Goal: Information Seeking & Learning: Stay updated

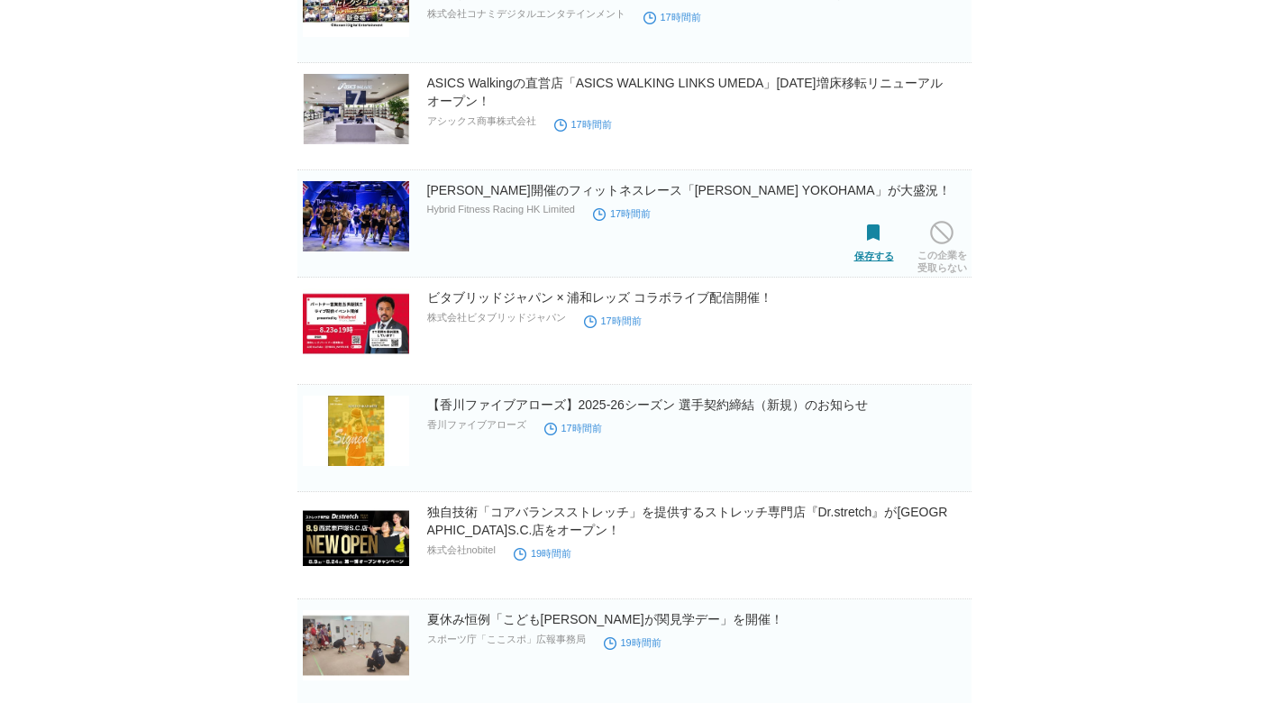
scroll to position [2367, 0]
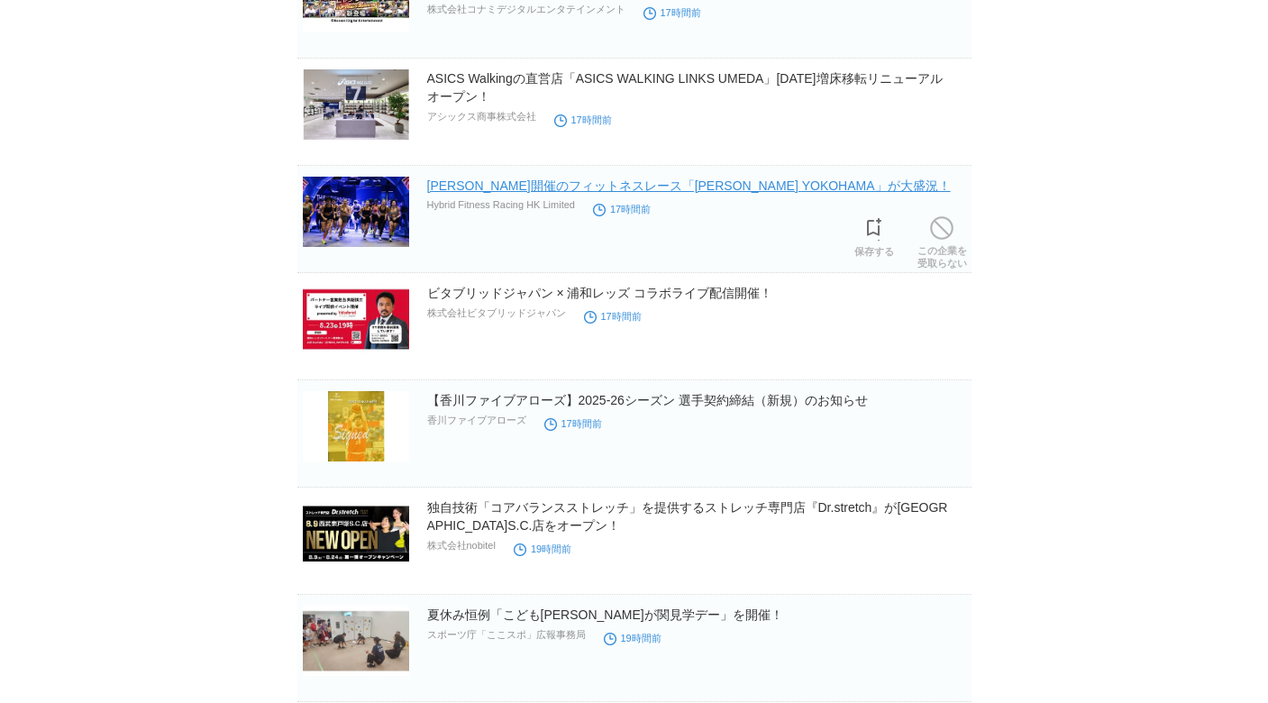
click at [756, 192] on link "[PERSON_NAME]開催のフィットネスレース「[PERSON_NAME] YOKOHAMA」が大盛況！" at bounding box center [688, 185] width 523 height 14
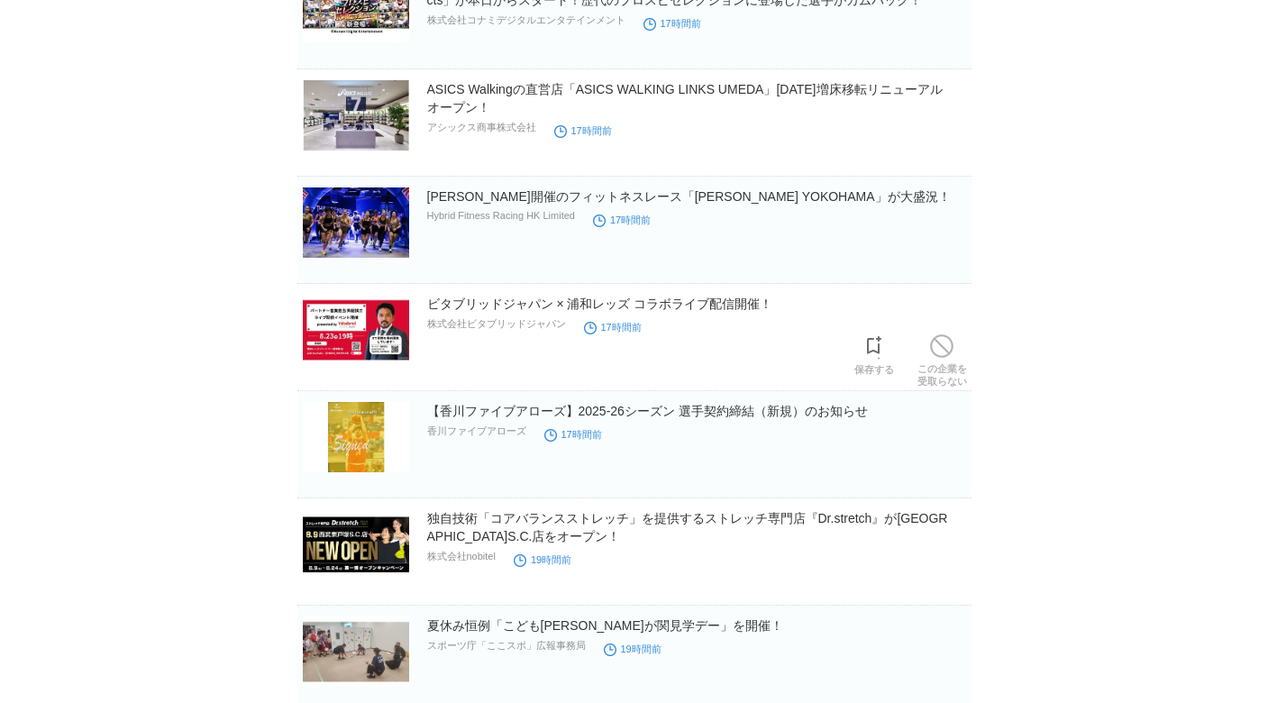
scroll to position [2356, 0]
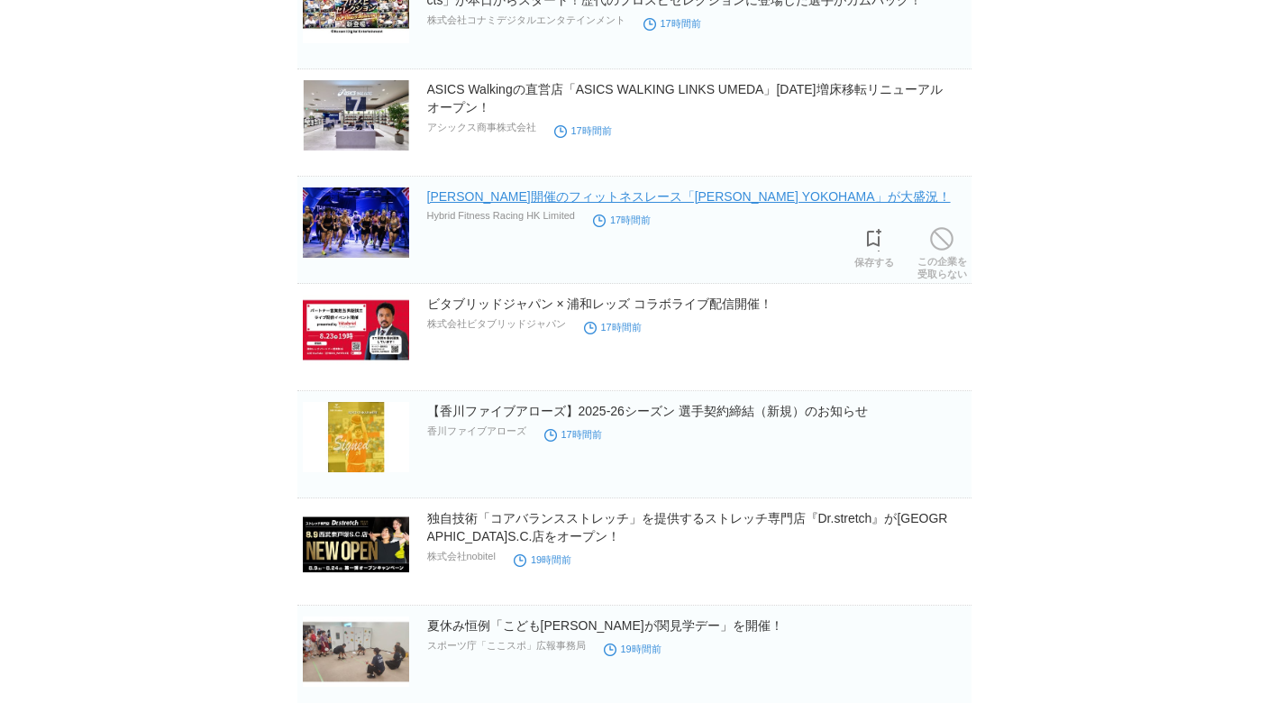
click at [723, 199] on link "[PERSON_NAME]開催のフィットネスレース「[PERSON_NAME] YOKOHAMA」が大盛況！" at bounding box center [688, 196] width 523 height 14
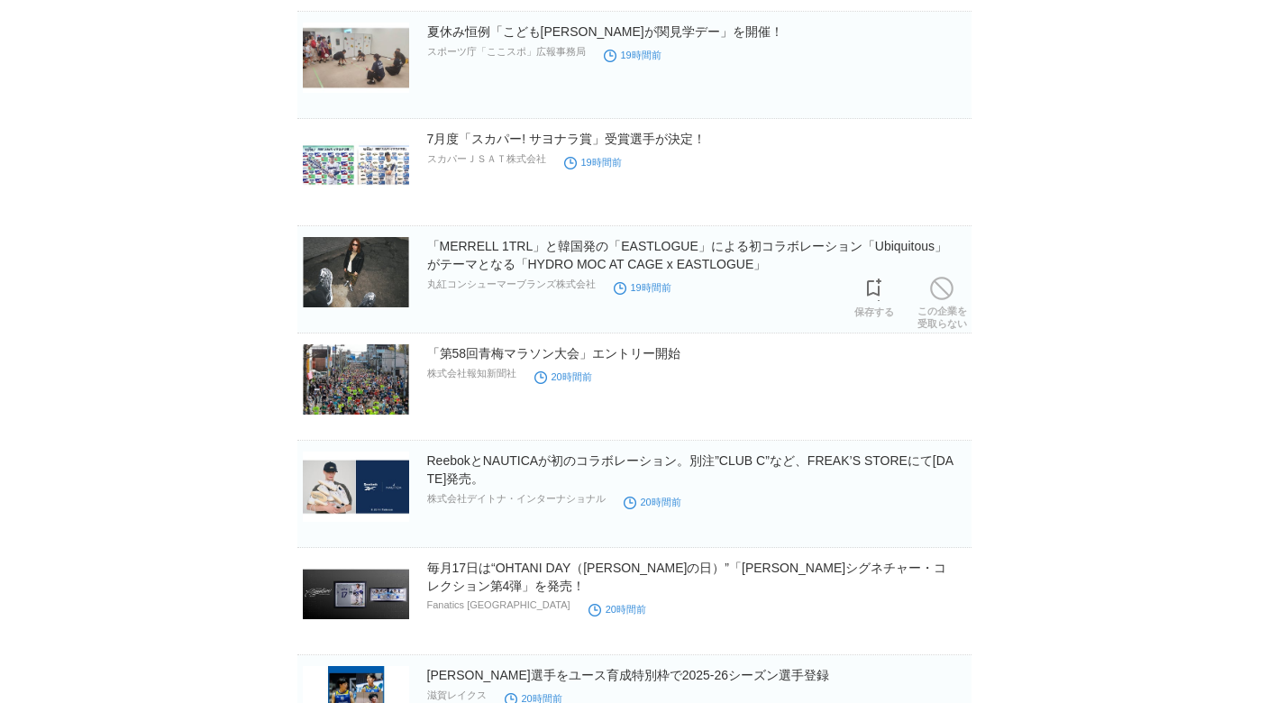
scroll to position [2968, 0]
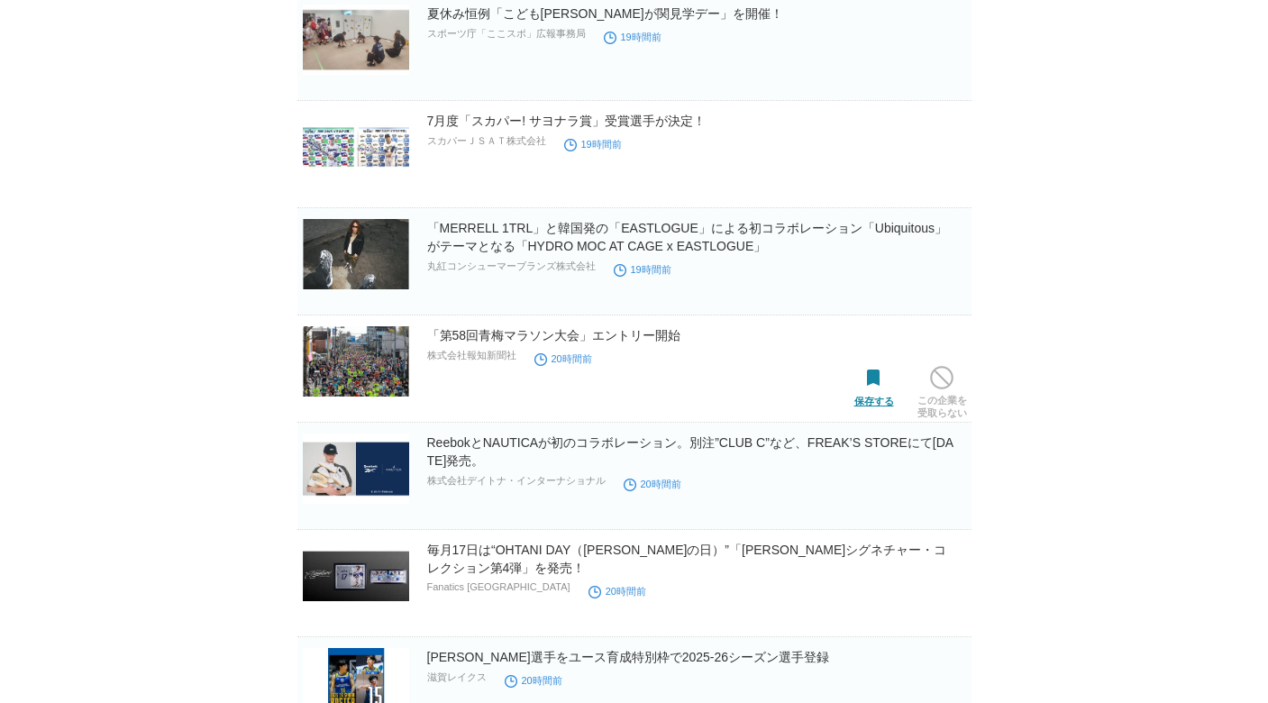
click at [877, 383] on span at bounding box center [873, 378] width 23 height 23
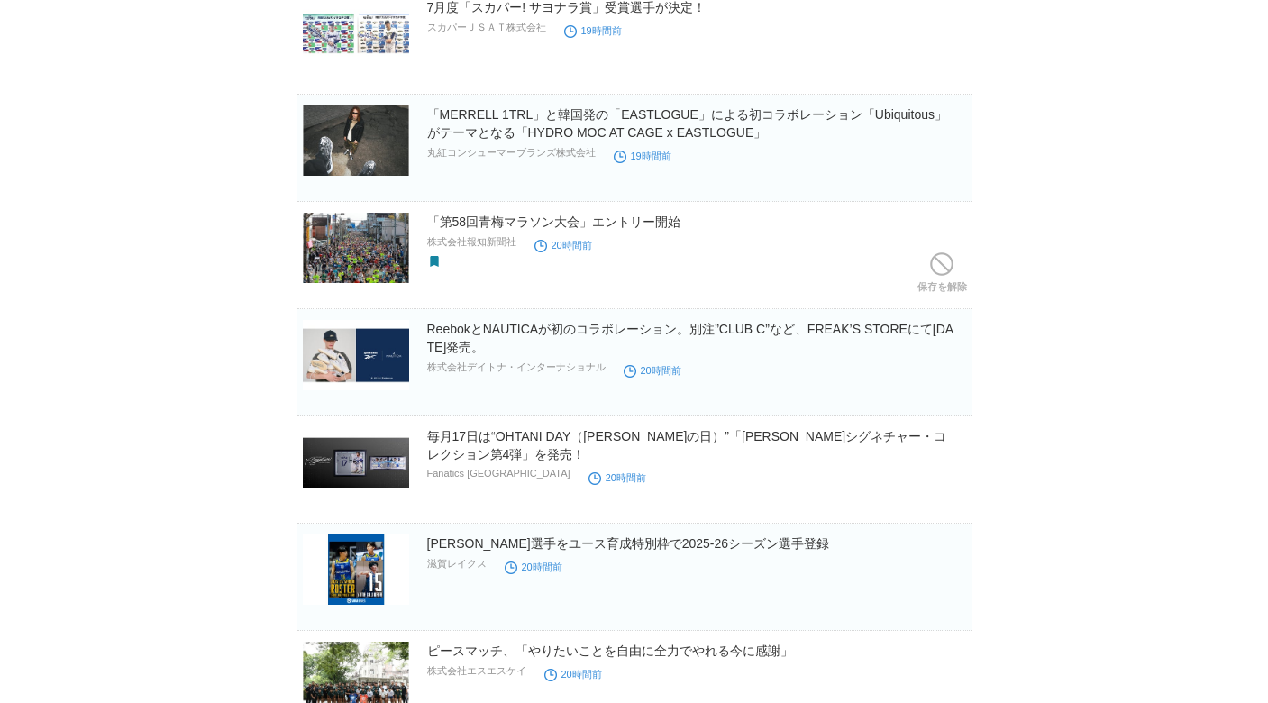
scroll to position [3085, 0]
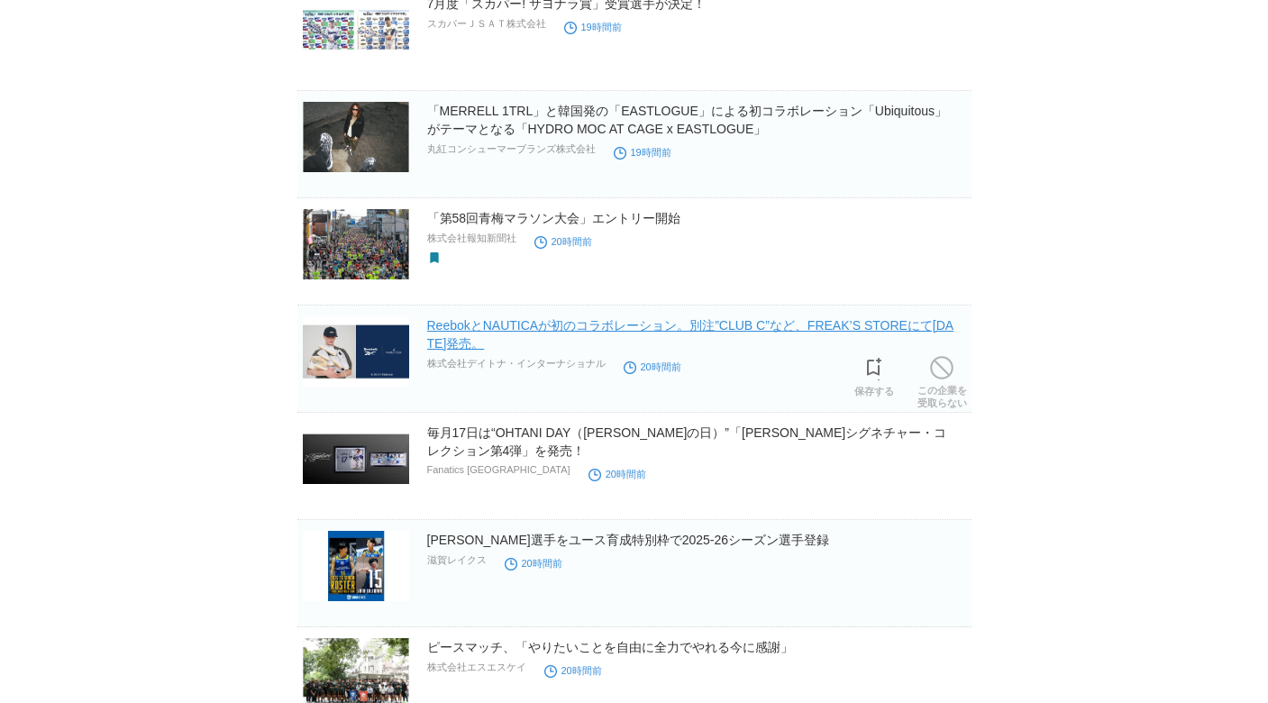
click at [768, 321] on link "ReebokとNAUTICAが初のコラボレーション。別注”CLUB C”など、FREAK’S STOREにて[DATE]発売。" at bounding box center [690, 334] width 527 height 32
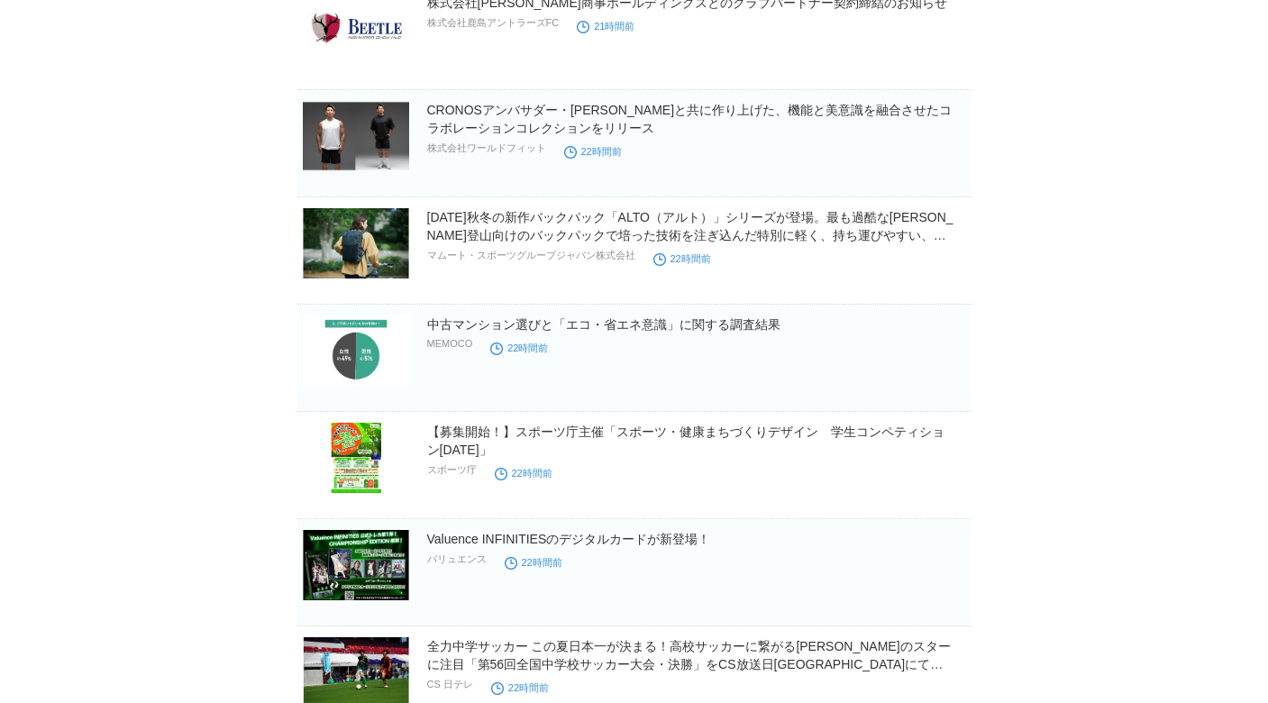
scroll to position [4803, 0]
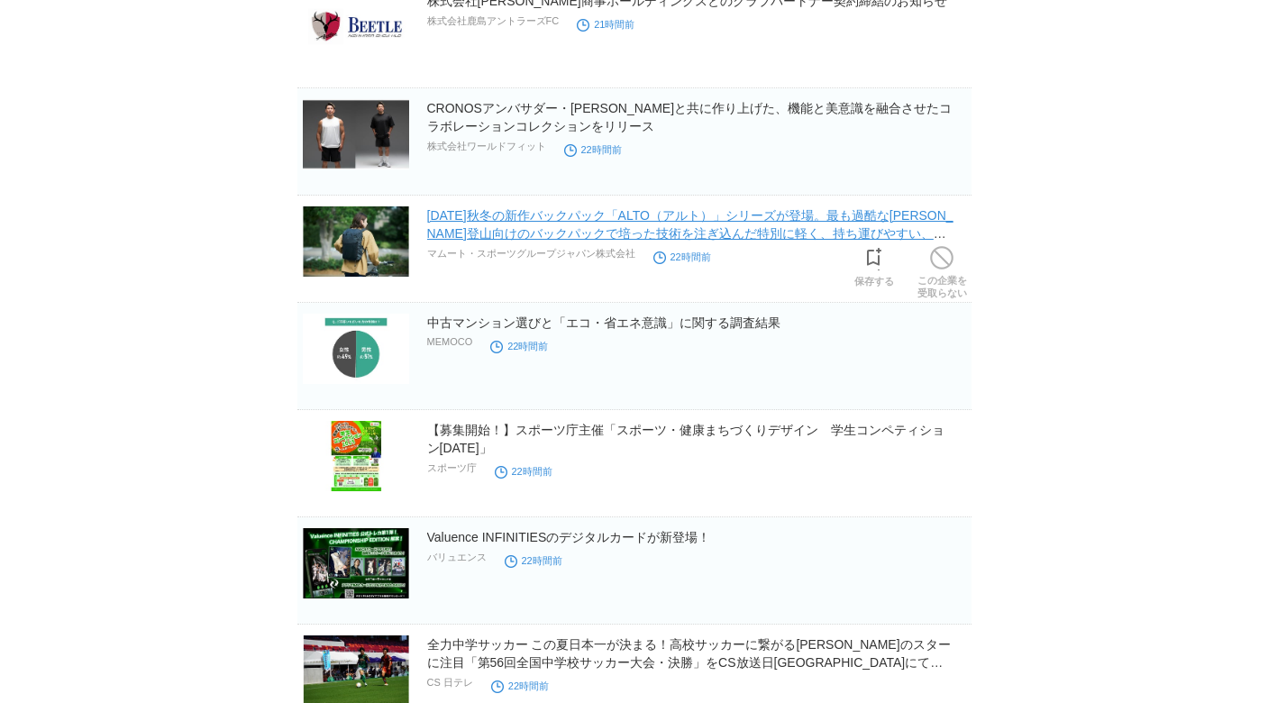
click at [757, 234] on link "[DATE]秋冬の新作バックパック「ALTO（アルト）」シリーズが登場。最も過酷な[PERSON_NAME]登山向けのバックパックで培った技術を注ぎ込んだ特別…" at bounding box center [690, 233] width 526 height 50
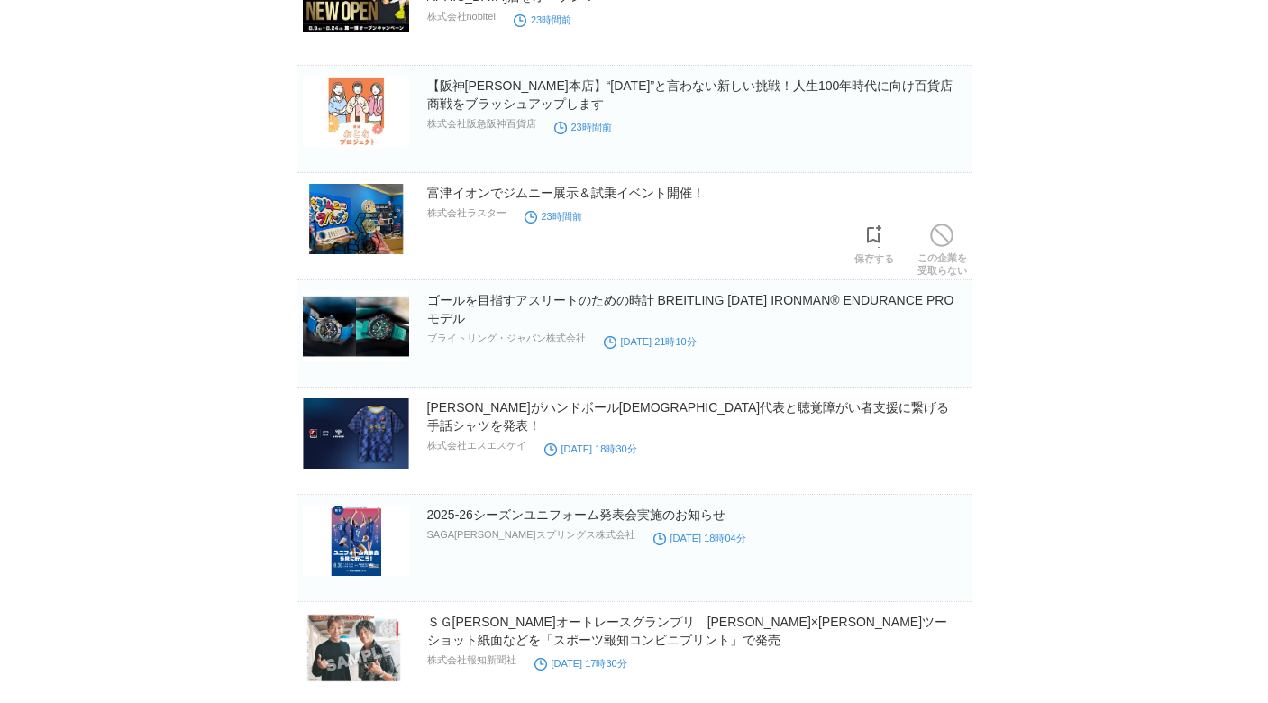
scroll to position [5687, 0]
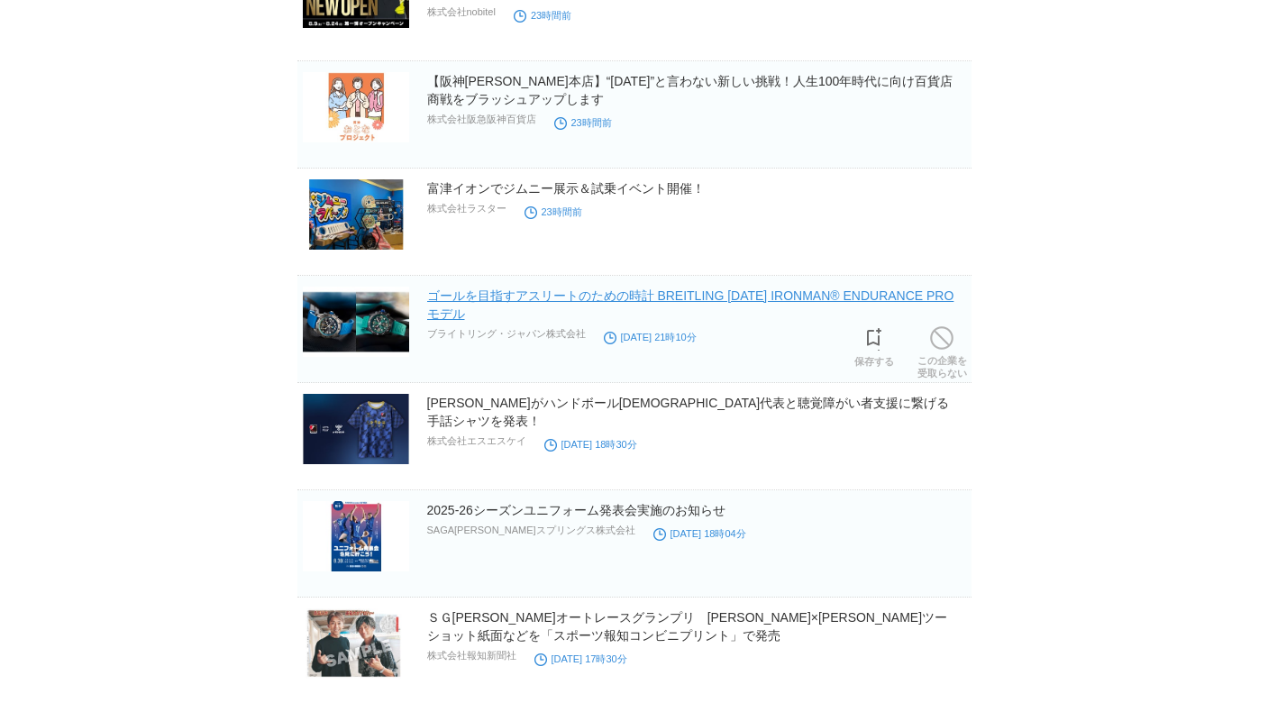
click at [470, 295] on link "ゴールを目指すアスリートのための時計 BREITLING [DATE] IRONMAN® ENDURANCE PROモデル" at bounding box center [690, 304] width 527 height 32
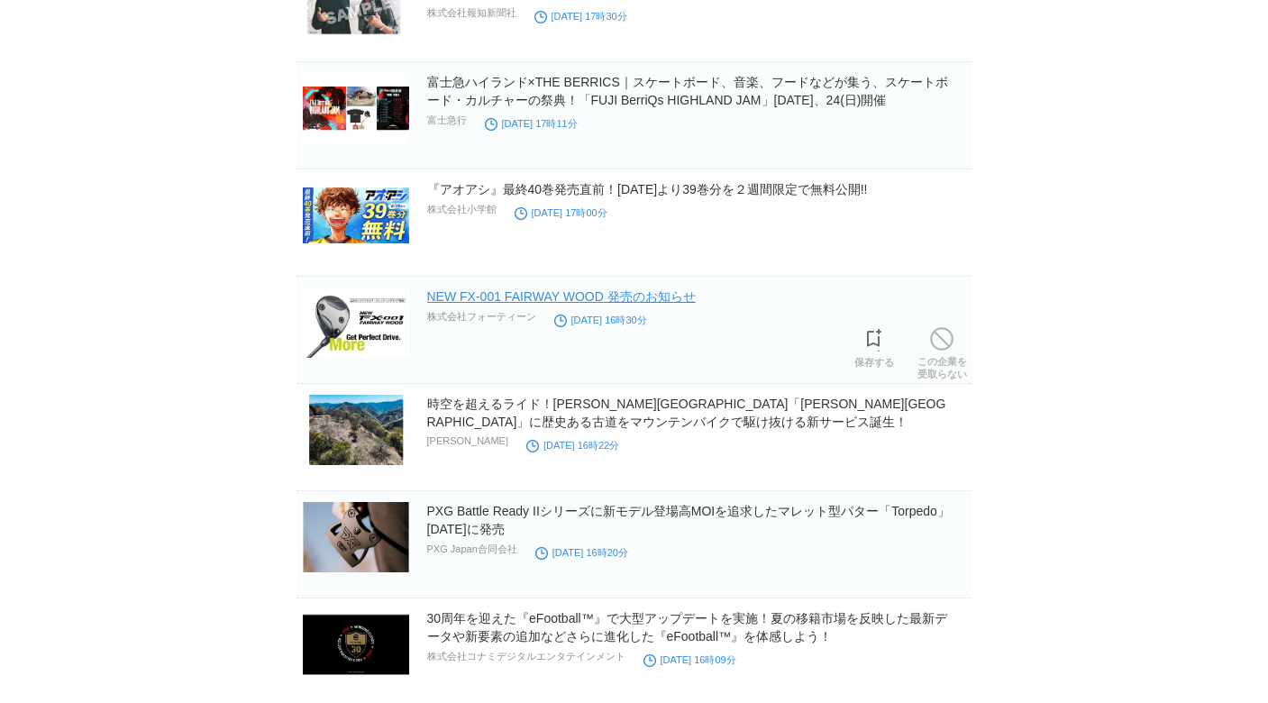
scroll to position [6329, 0]
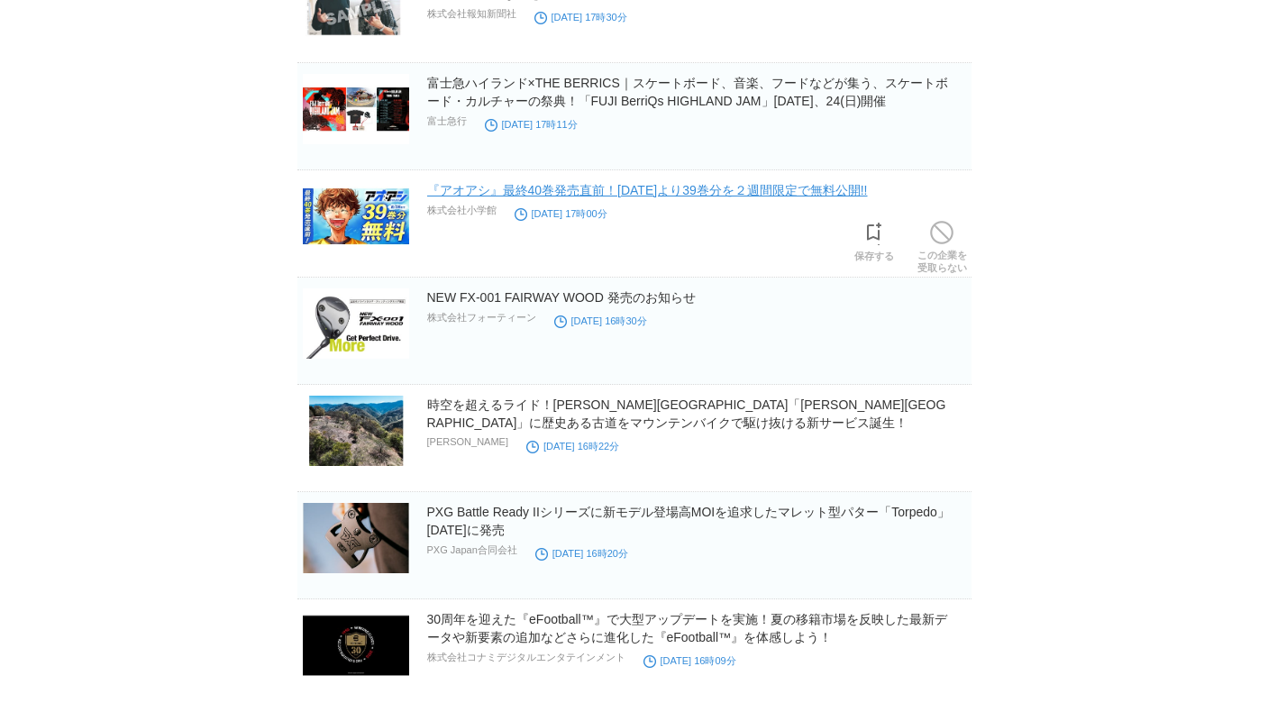
click at [495, 192] on link "『アオアシ』最終40巻発売直前！[DATE]より39巻分を２週間限定で無料公開!!" at bounding box center [647, 190] width 441 height 14
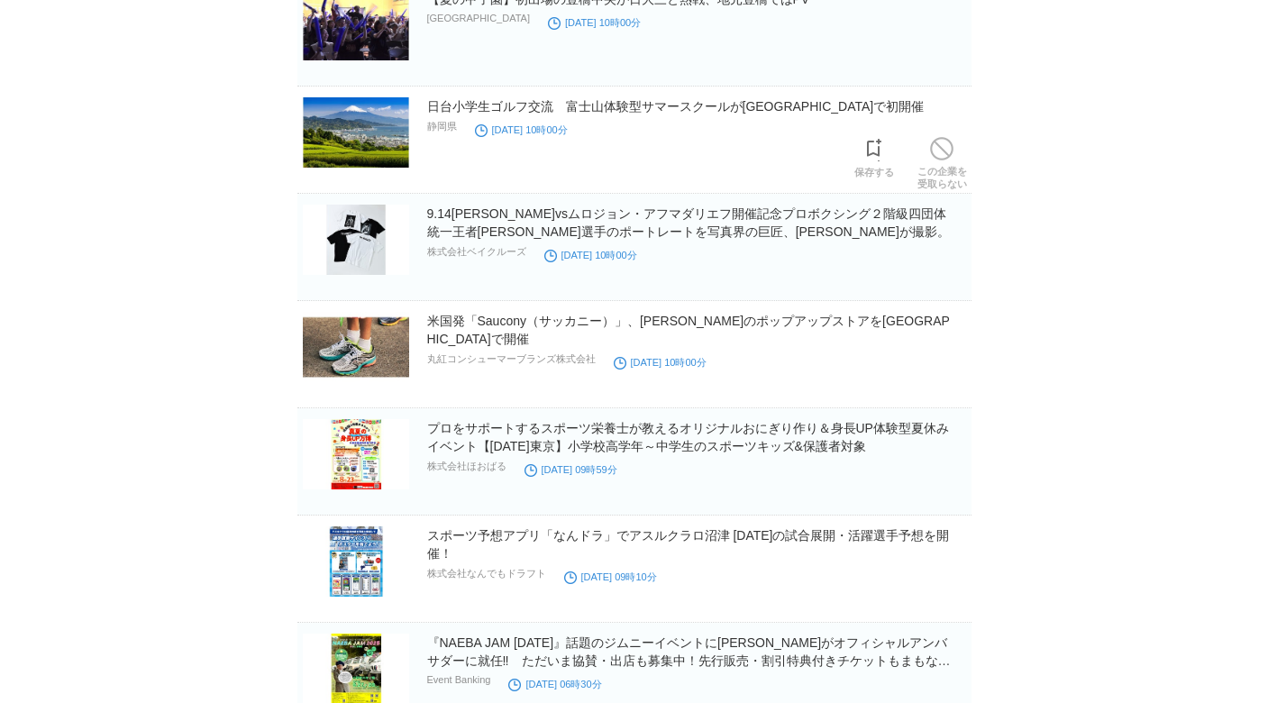
scroll to position [10488, 0]
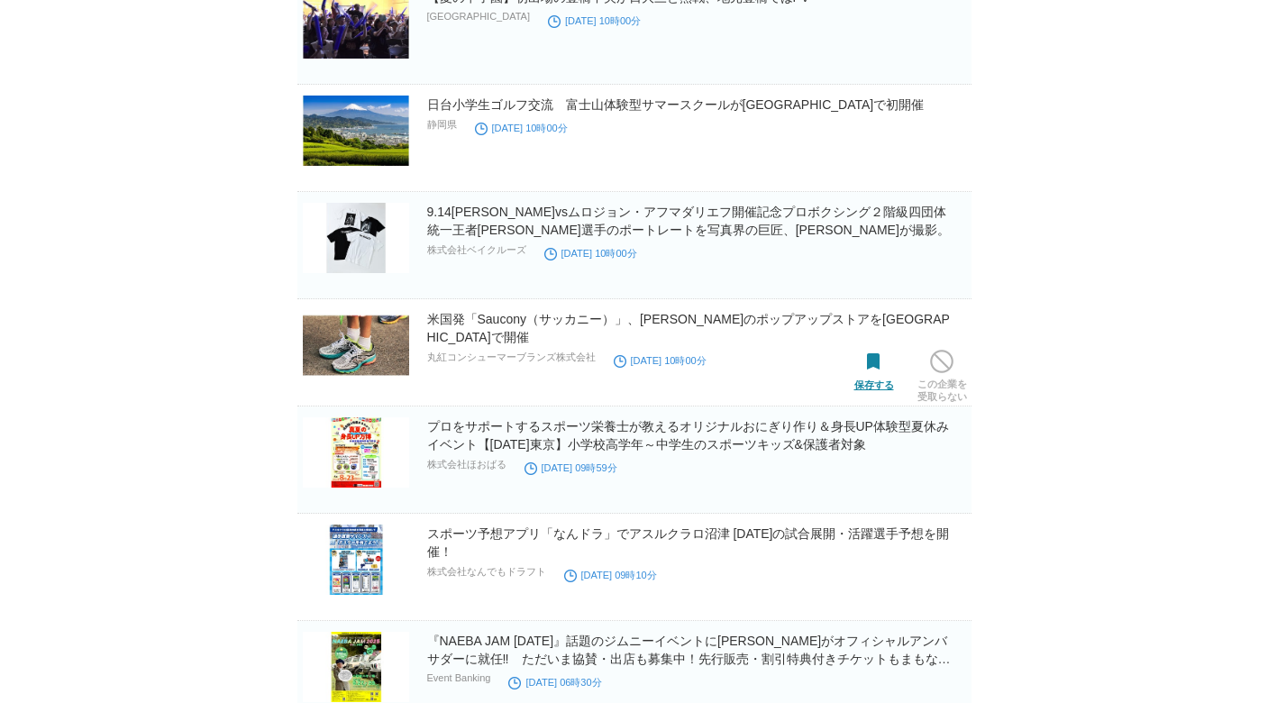
click at [871, 368] on span at bounding box center [873, 361] width 23 height 23
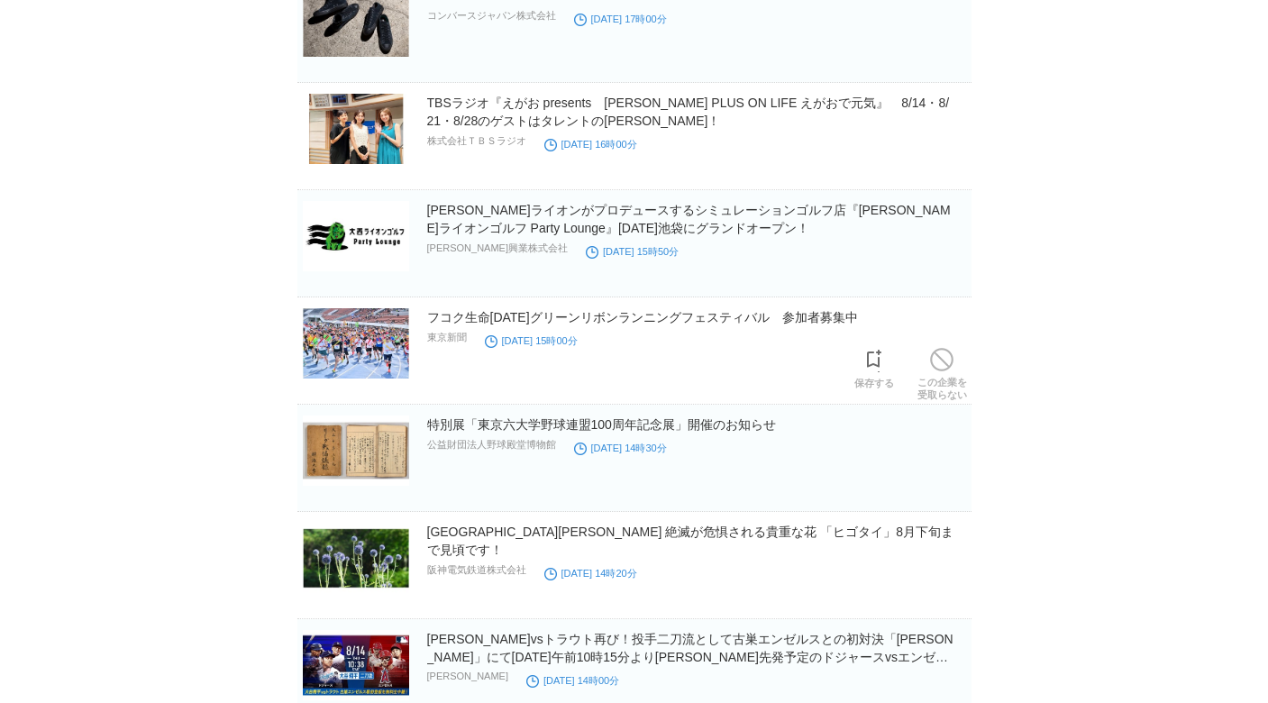
scroll to position [11777, 0]
click at [871, 365] on span at bounding box center [873, 360] width 23 height 23
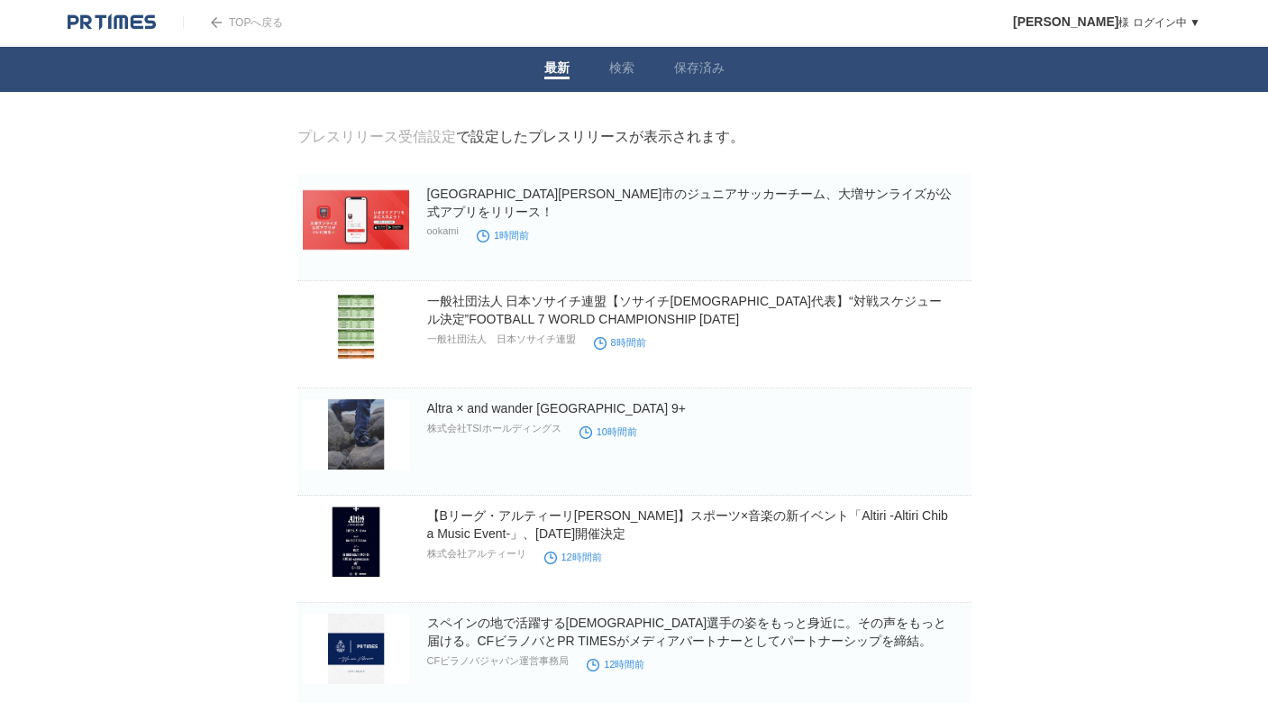
scroll to position [0, 0]
click at [706, 73] on link "保存済み" at bounding box center [699, 69] width 50 height 19
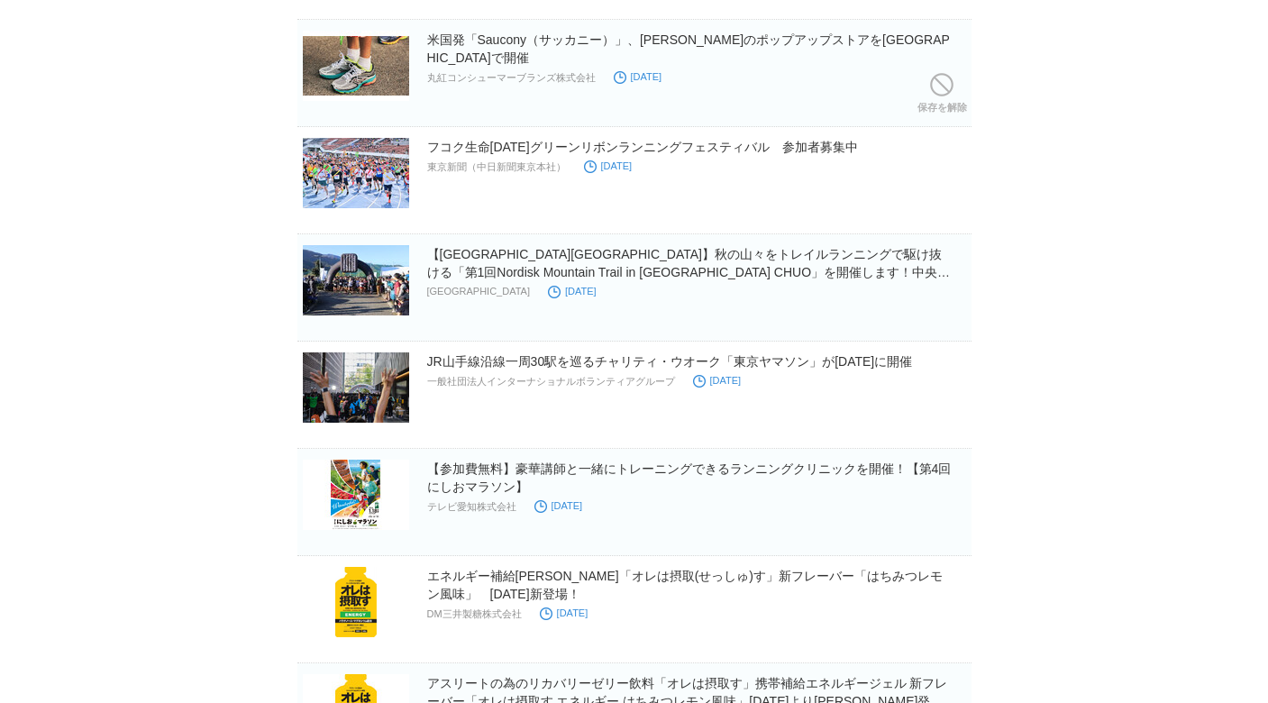
scroll to position [214, 0]
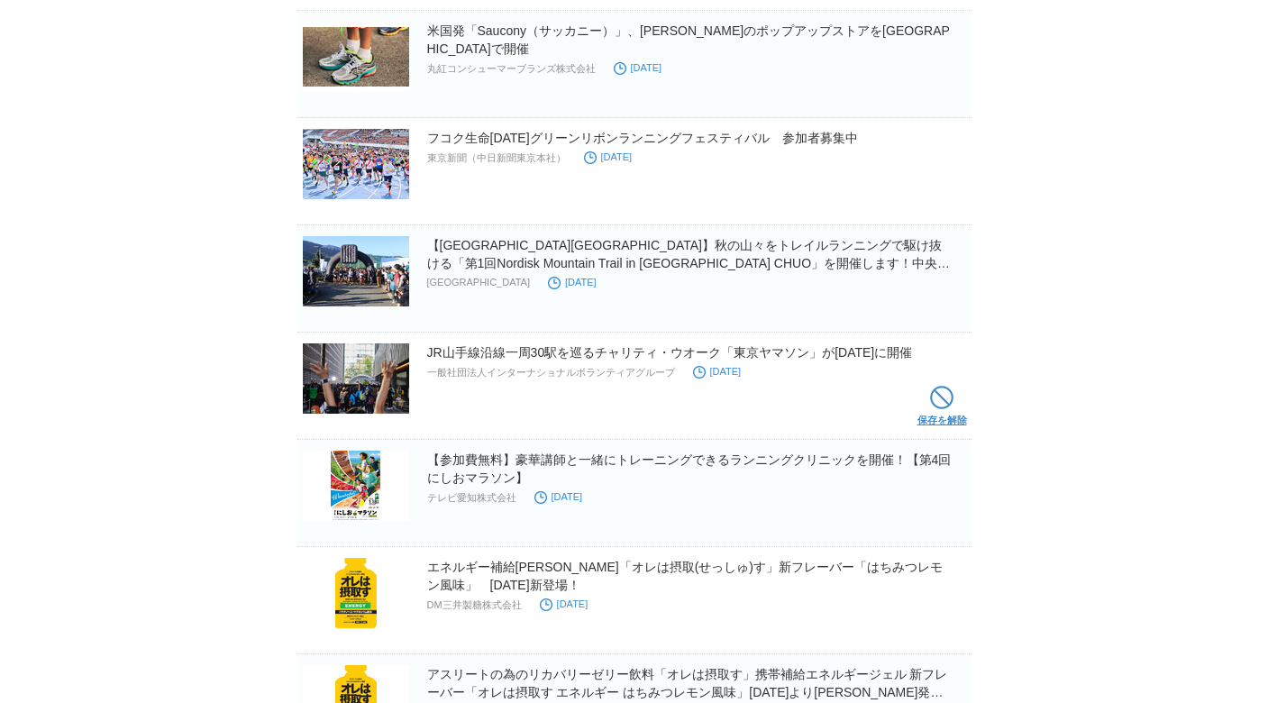
click at [948, 393] on span at bounding box center [941, 397] width 23 height 23
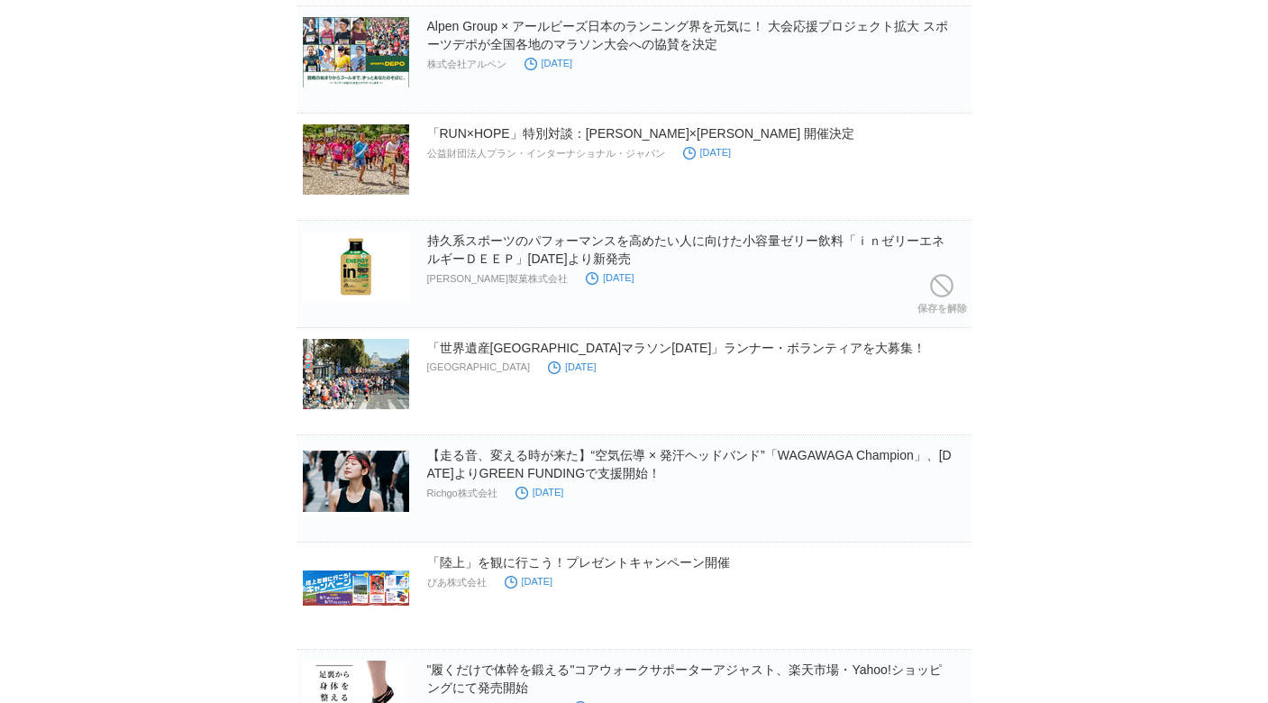
scroll to position [865, 0]
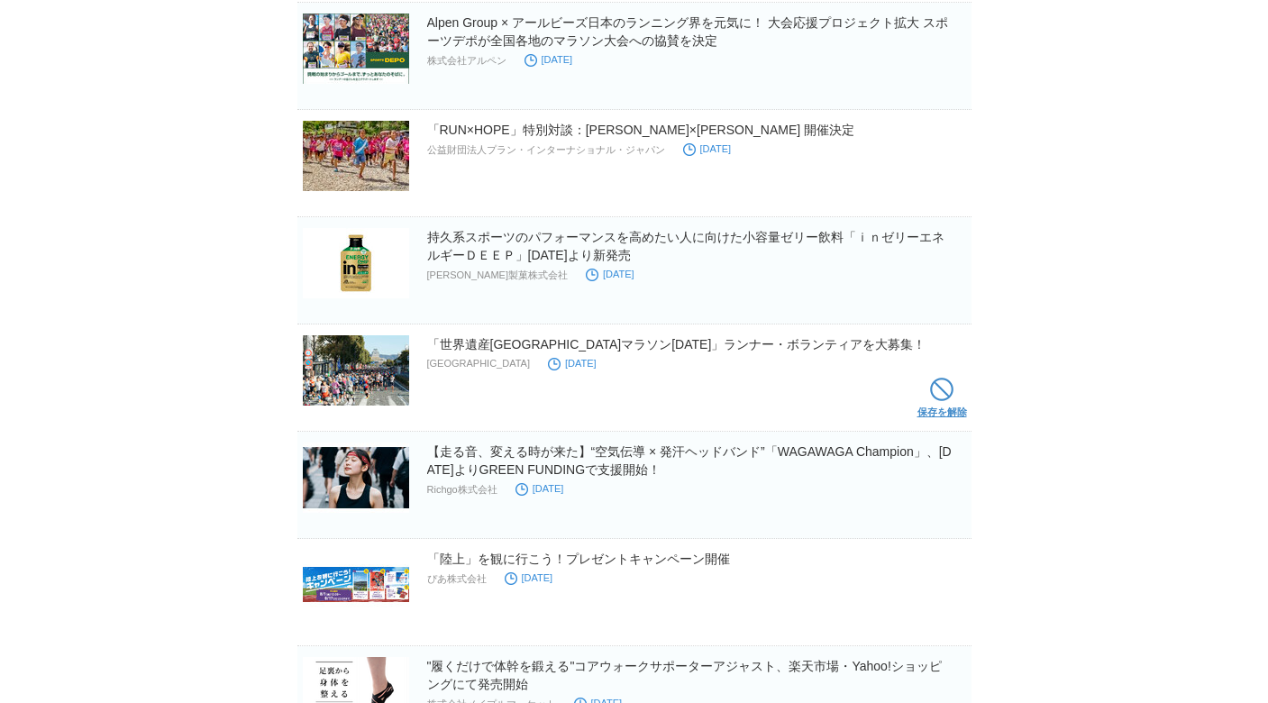
click at [933, 388] on span at bounding box center [941, 388] width 23 height 23
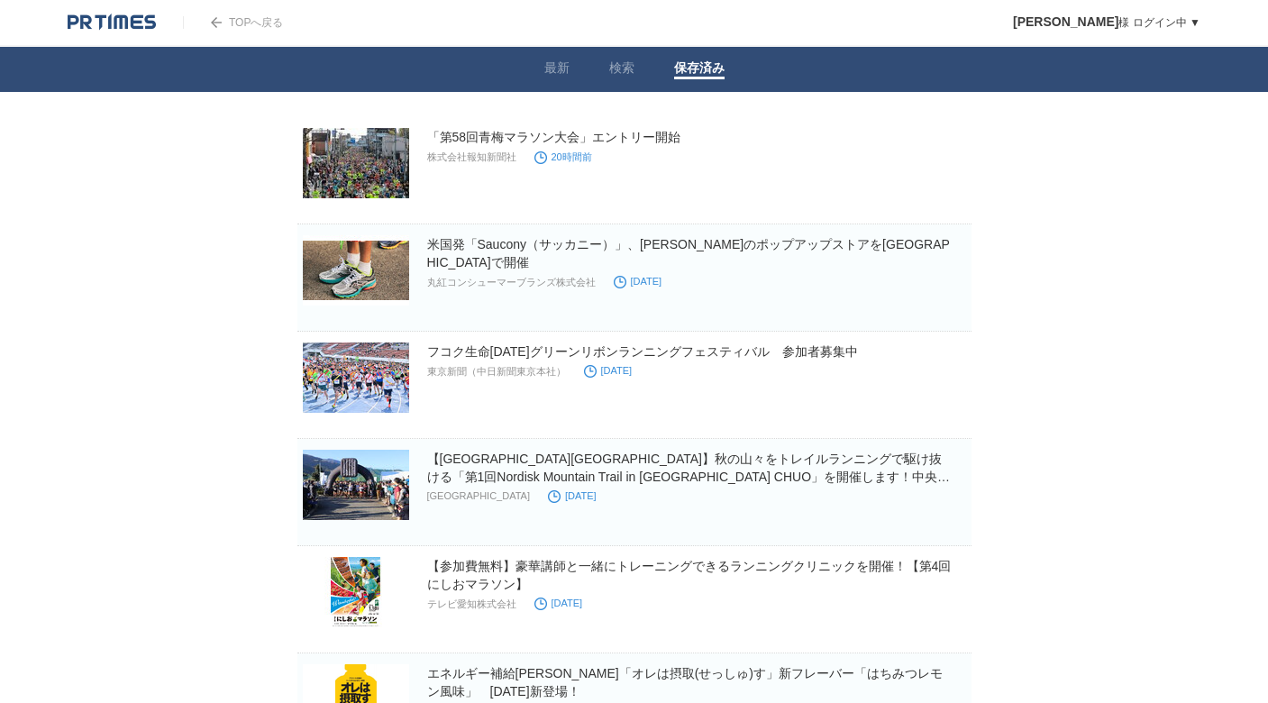
scroll to position [0, 0]
click at [596, 249] on link "米国発「Saucony（サッカニー）」、[PERSON_NAME]のポップアップストアを[GEOGRAPHIC_DATA]で開催" at bounding box center [688, 253] width 523 height 32
click at [947, 289] on span at bounding box center [941, 288] width 23 height 23
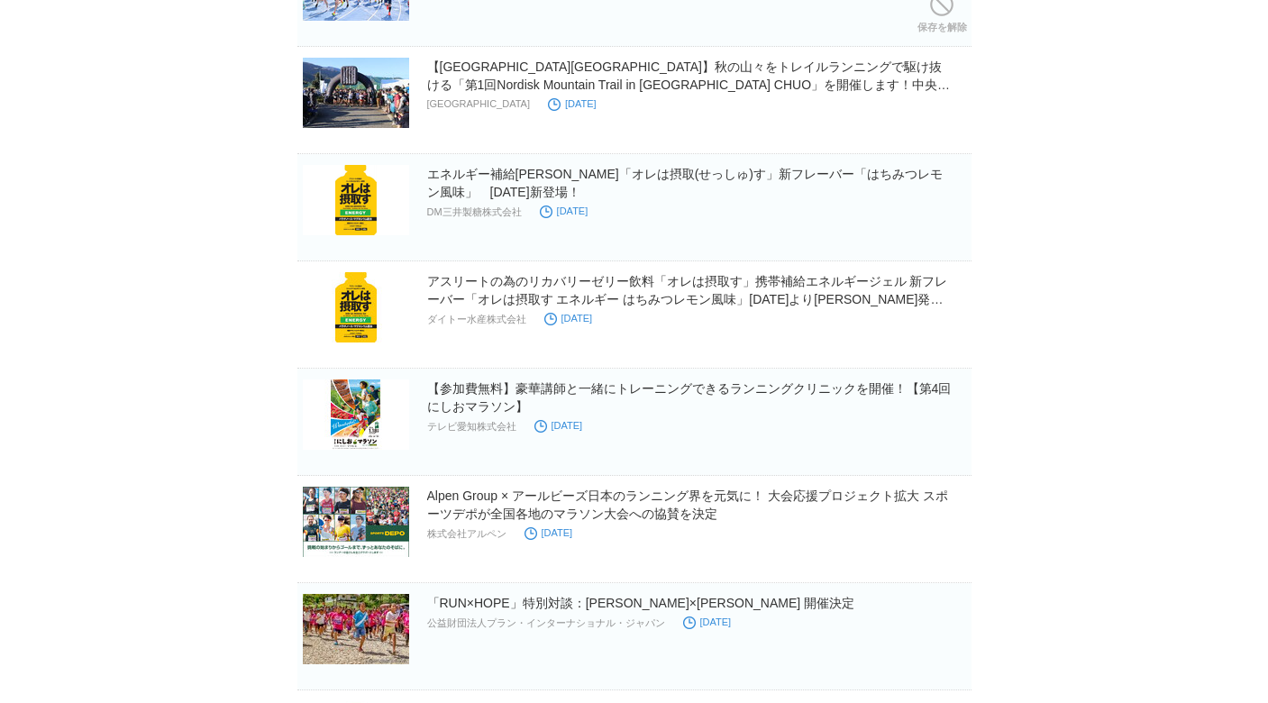
scroll to position [304, 0]
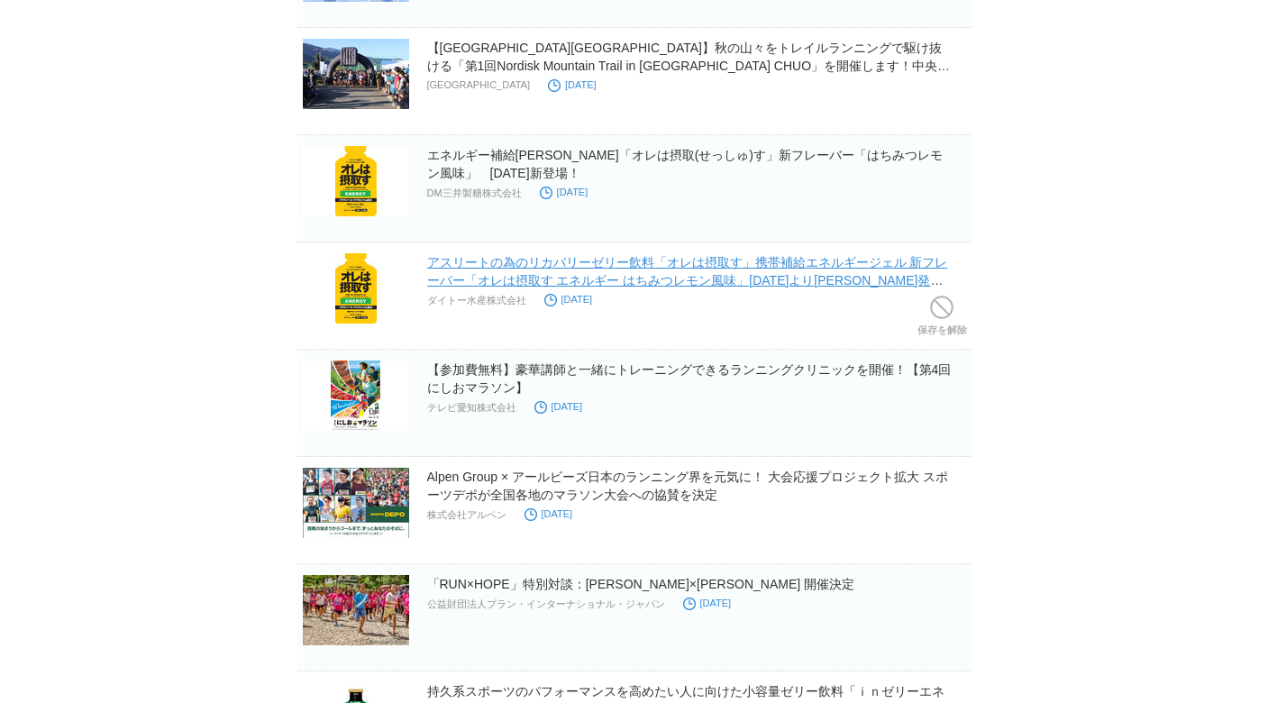
click at [669, 259] on link "アスリートの為のリカバリーゼリー飲料「オレは摂取す」携帯補給エネルギージェル 新フレーバー「オレは摂取す エネルギー はちみつレモン風味」[DATE]より[P…" at bounding box center [687, 280] width 521 height 50
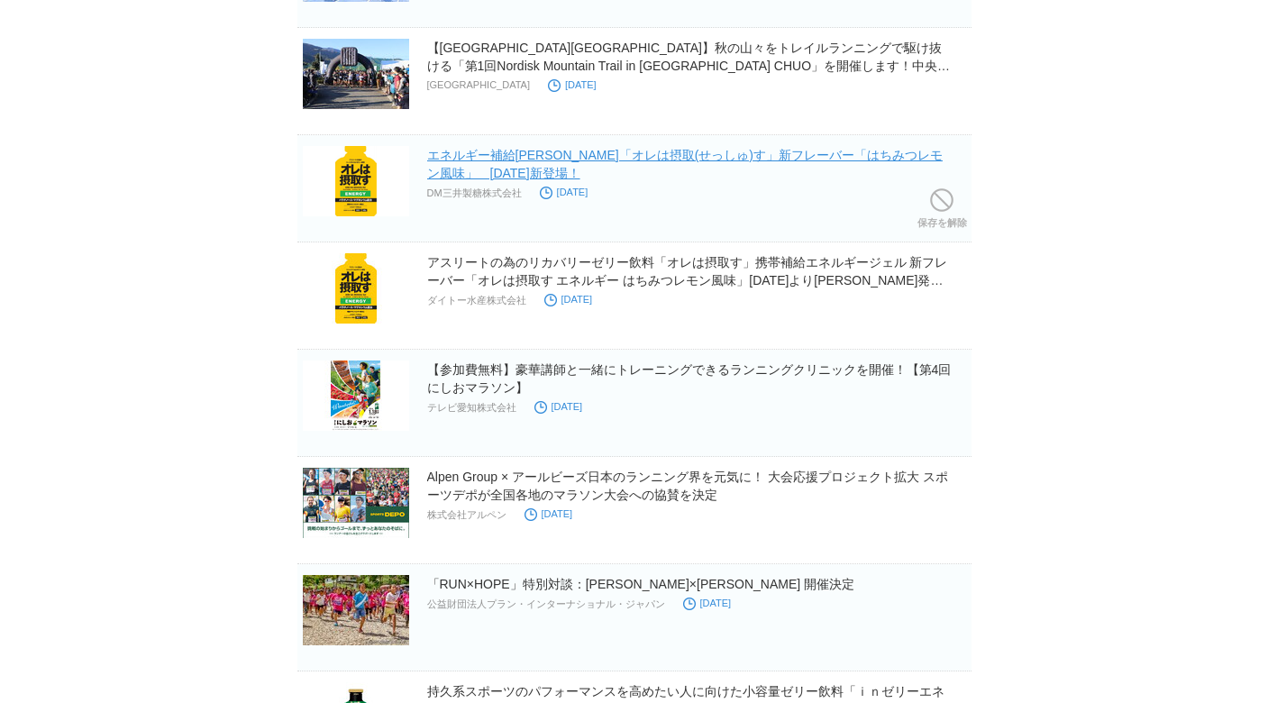
click at [582, 151] on link "エネルギー補給[PERSON_NAME]「オレは摂取(せっしゅ)す」新フレーバー「はちみつレモン風味」　[DATE]新登場！" at bounding box center [684, 164] width 515 height 32
